Goal: Information Seeking & Learning: Learn about a topic

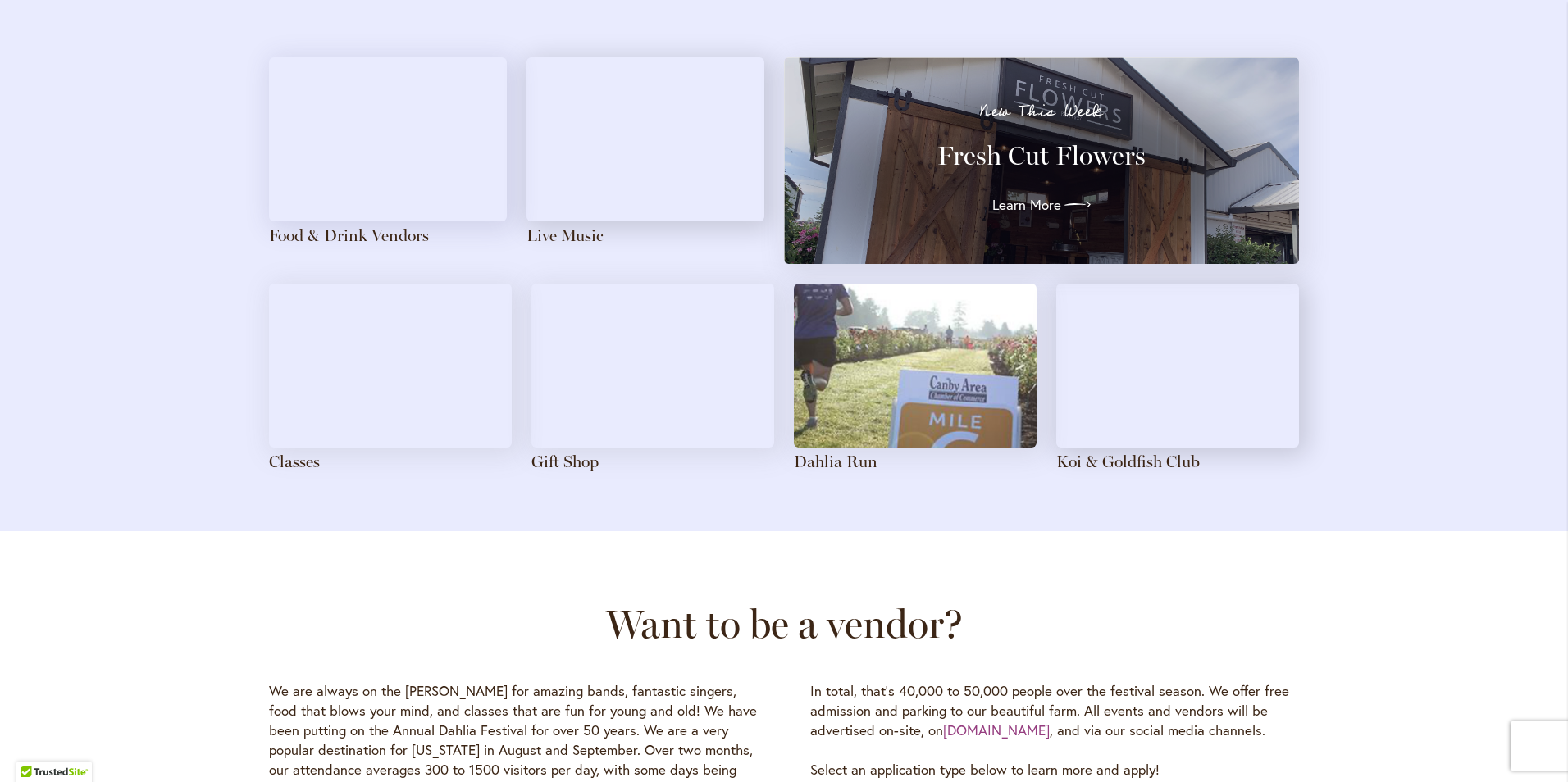
scroll to position [1741, 0]
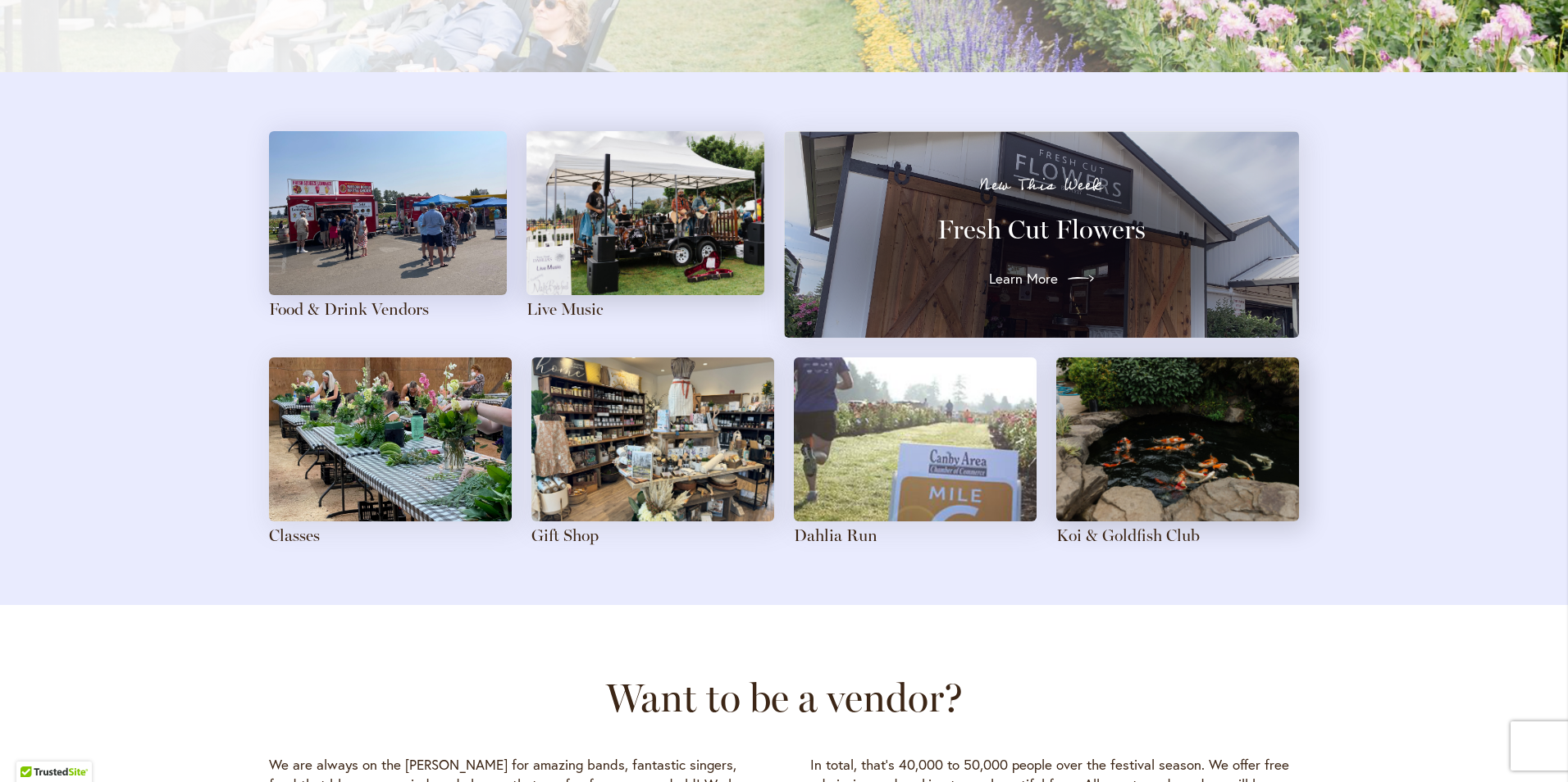
click at [1021, 267] on link "Learn More" at bounding box center [1041, 279] width 105 height 26
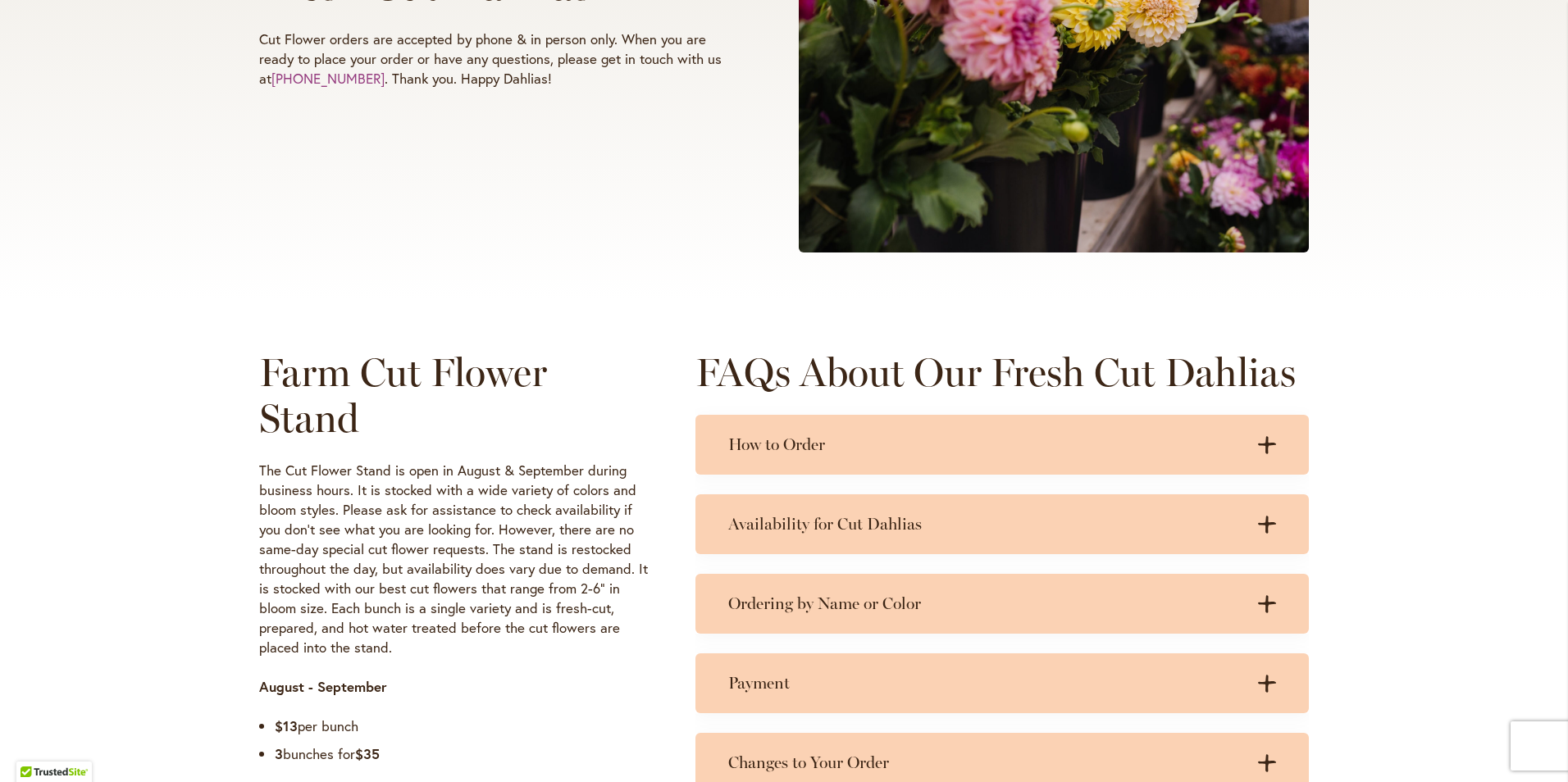
scroll to position [492, 0]
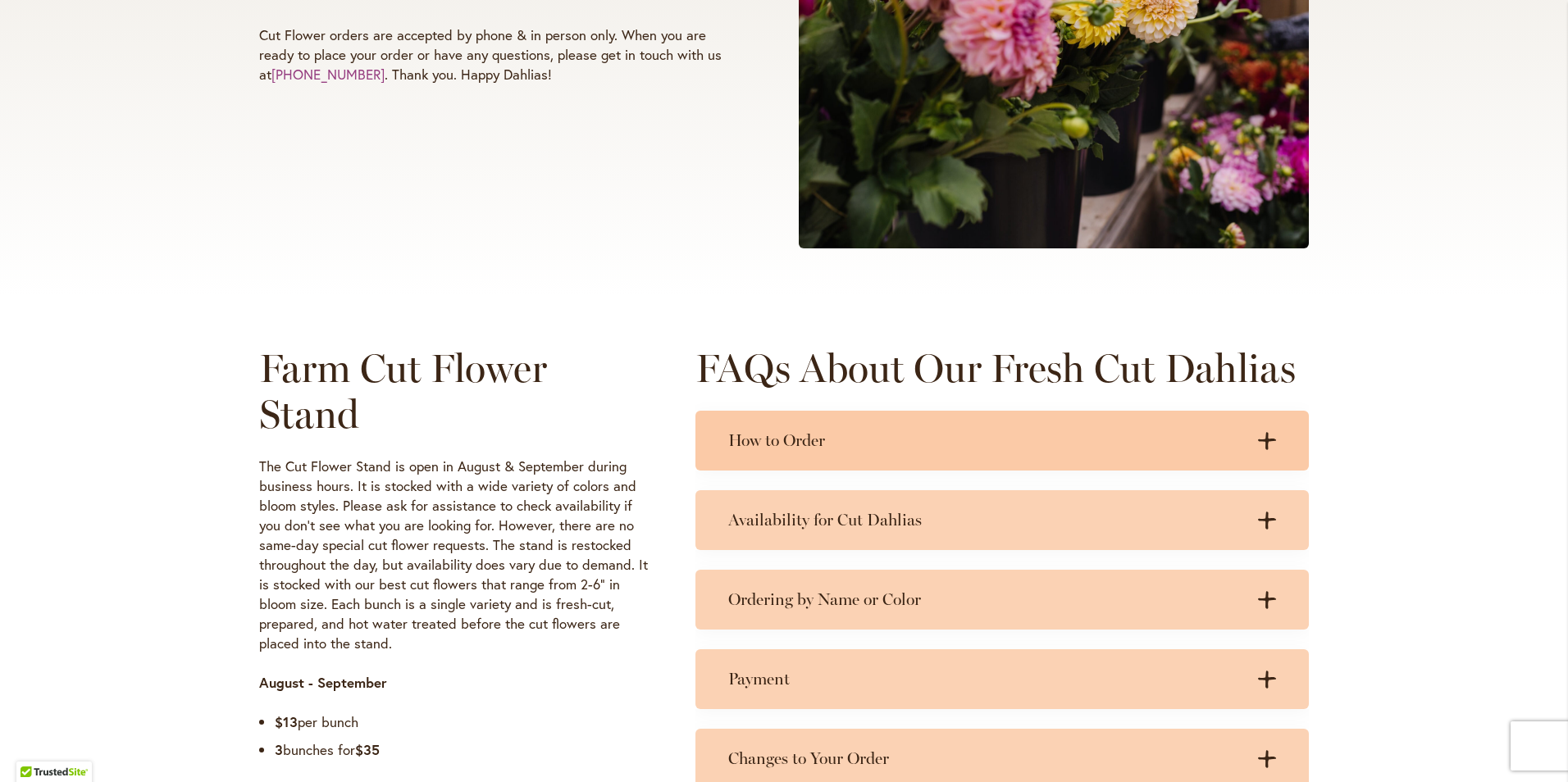
click at [1258, 432] on icon ".cls-1 { fill: #3c2616; stroke-width: 0px; }" at bounding box center [1267, 441] width 18 height 18
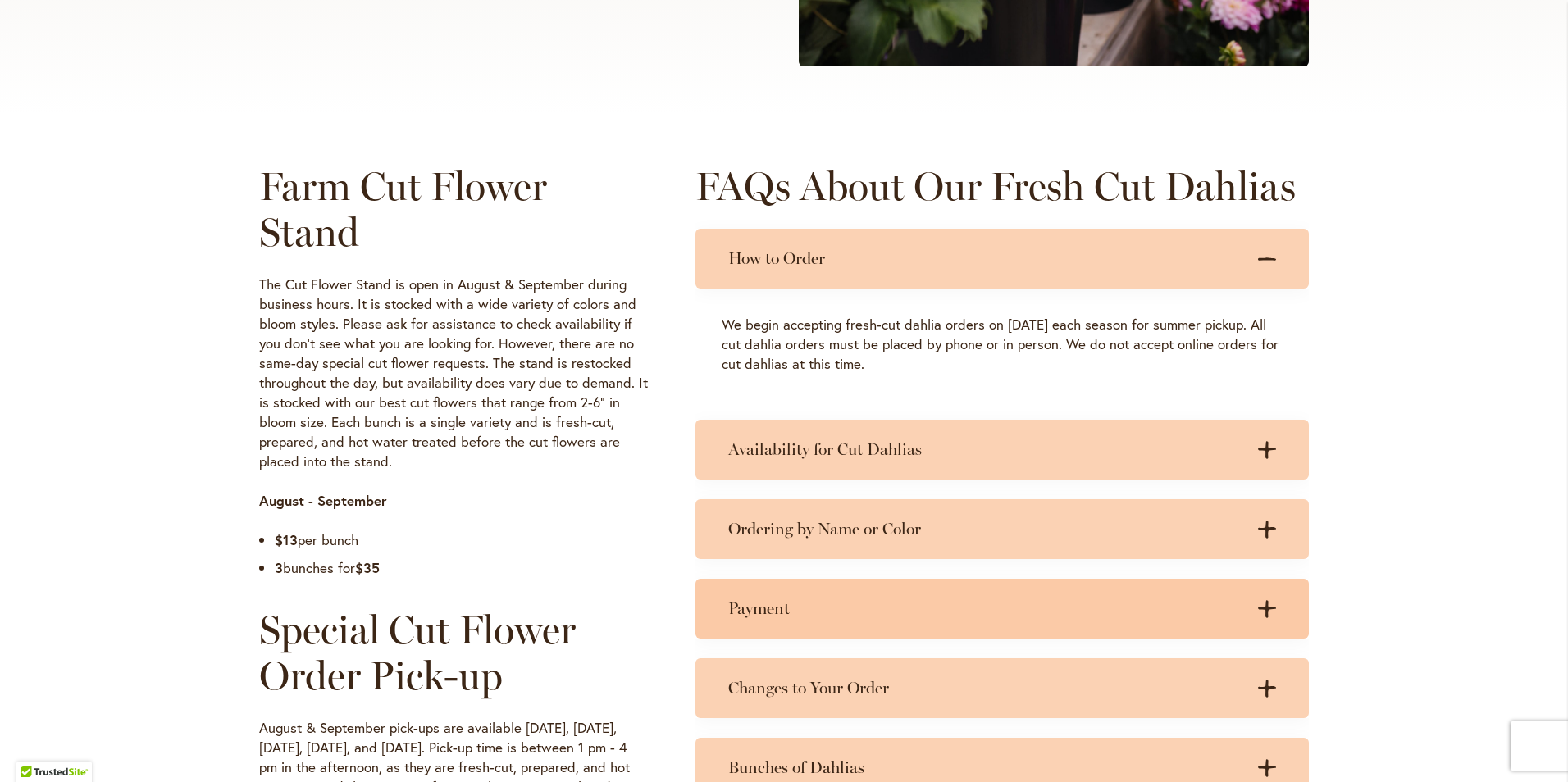
scroll to position [738, 0]
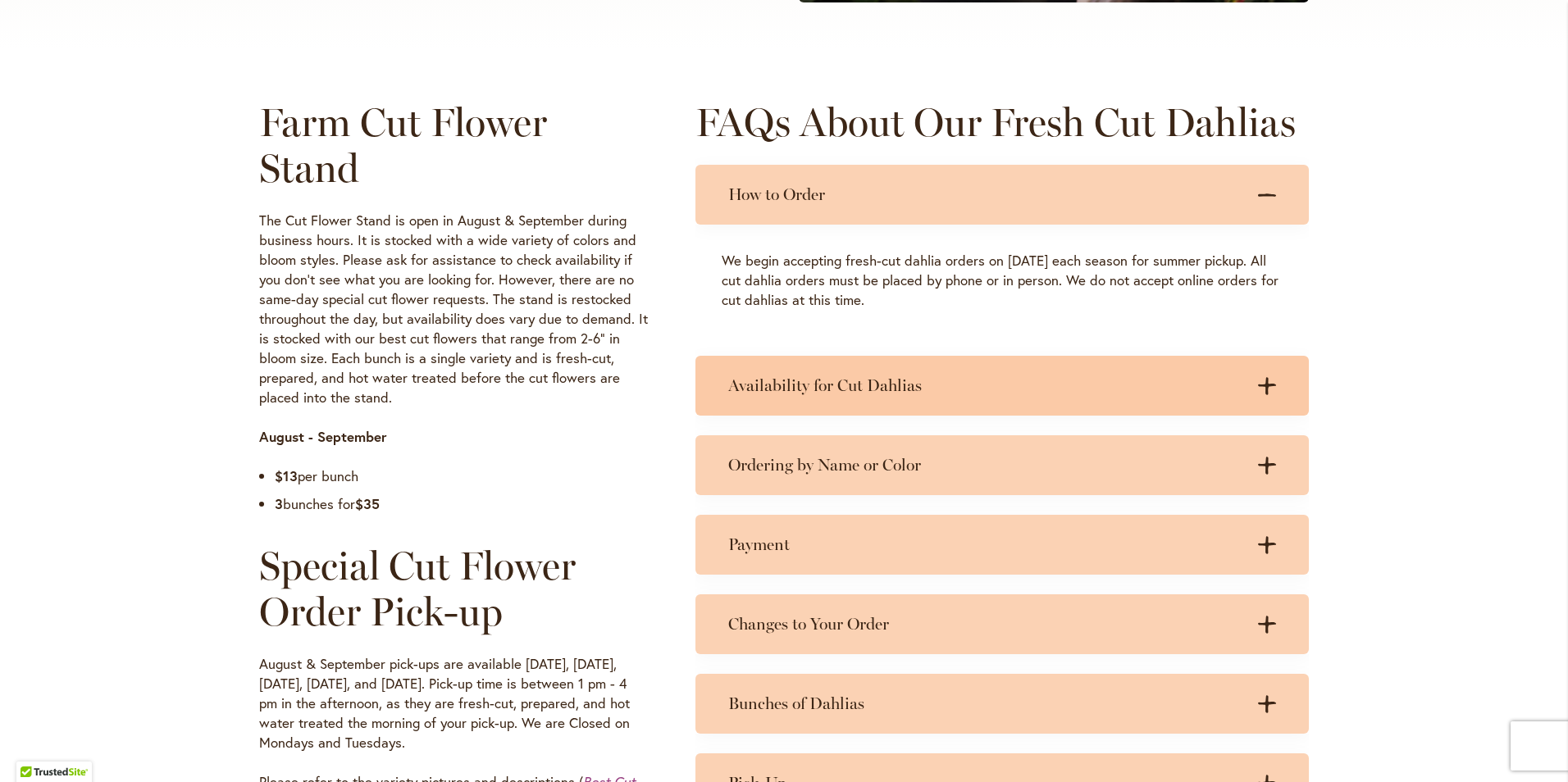
click at [915, 397] on div "Availability for Cut Dahlias .cls-1 { fill: #3c2616; stroke-width: 0px; } .cls-…" at bounding box center [1002, 386] width 614 height 60
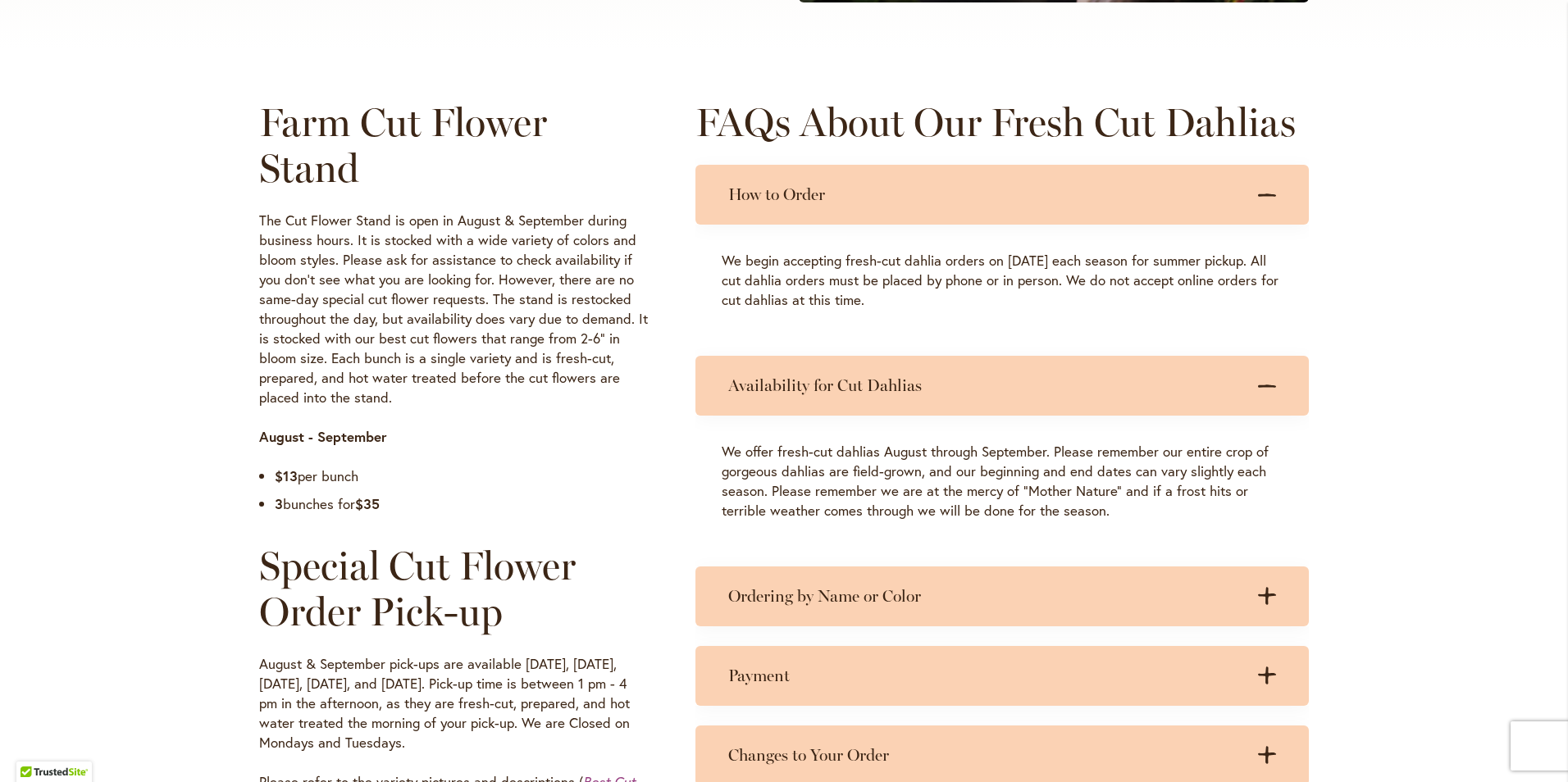
scroll to position [1066, 0]
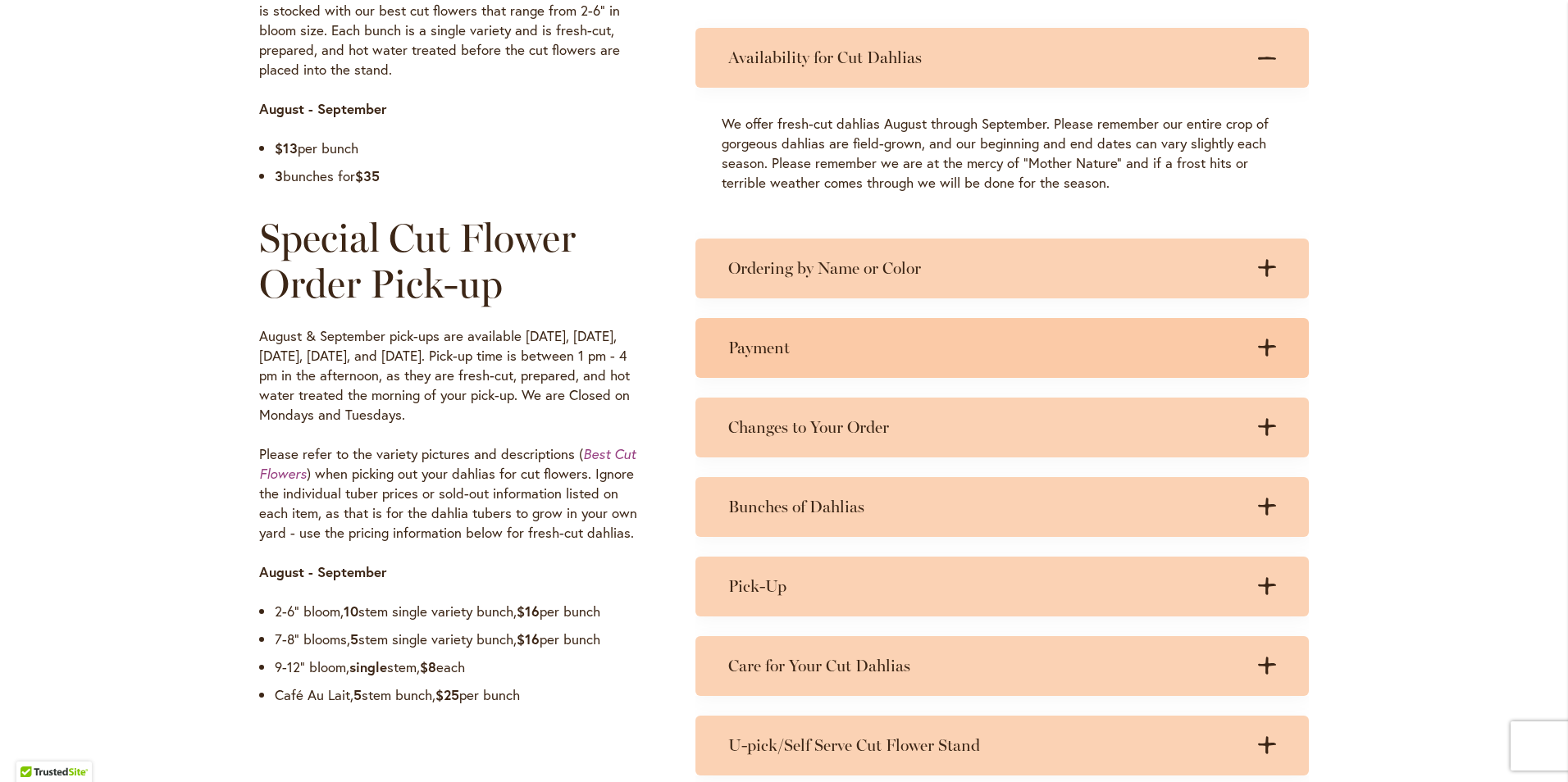
click at [933, 377] on div "Payment .cls-1 { fill: #3c2616; stroke-width: 0px; } .cls-1 { fill: #3c2616; st…" at bounding box center [1002, 348] width 614 height 60
